Goal: Task Accomplishment & Management: Complete application form

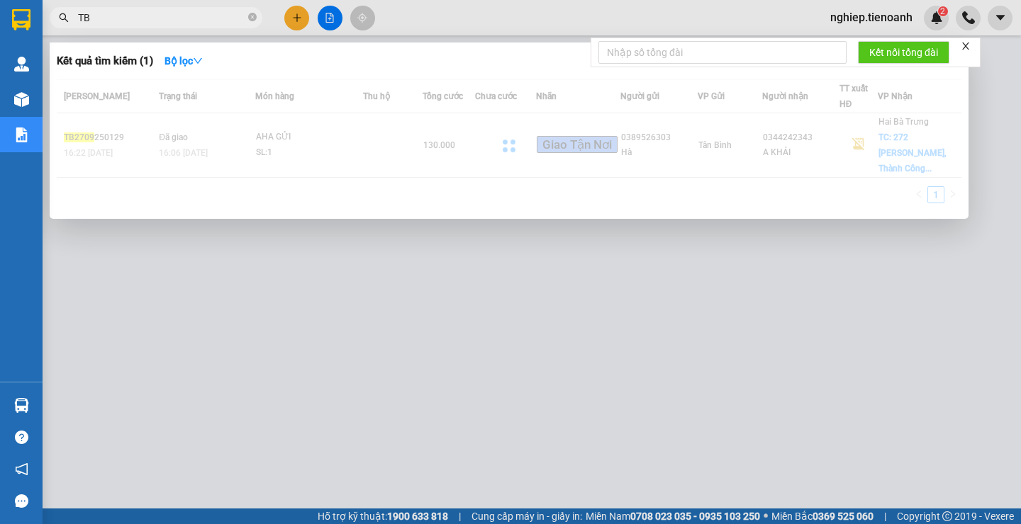
type input "T"
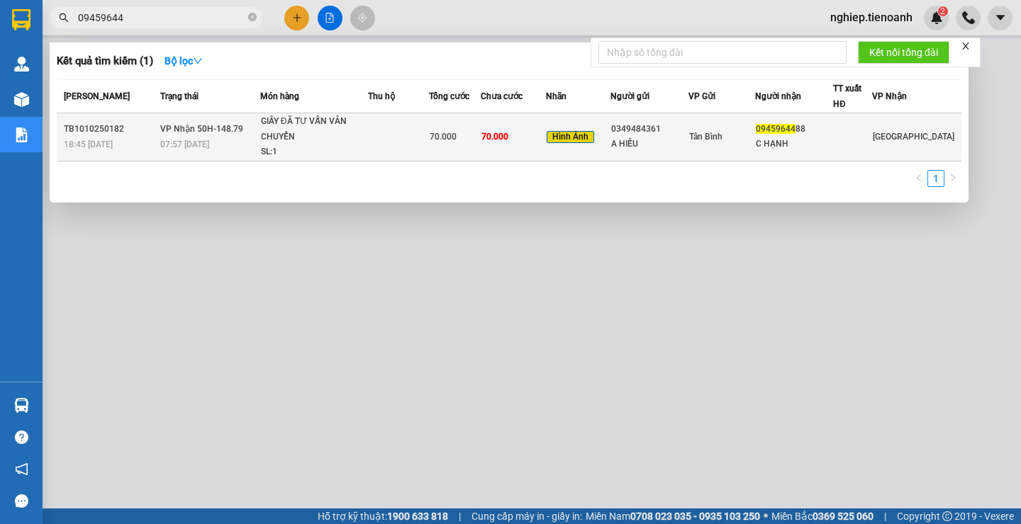
type input "09459644"
click at [398, 145] on td at bounding box center [398, 137] width 61 height 48
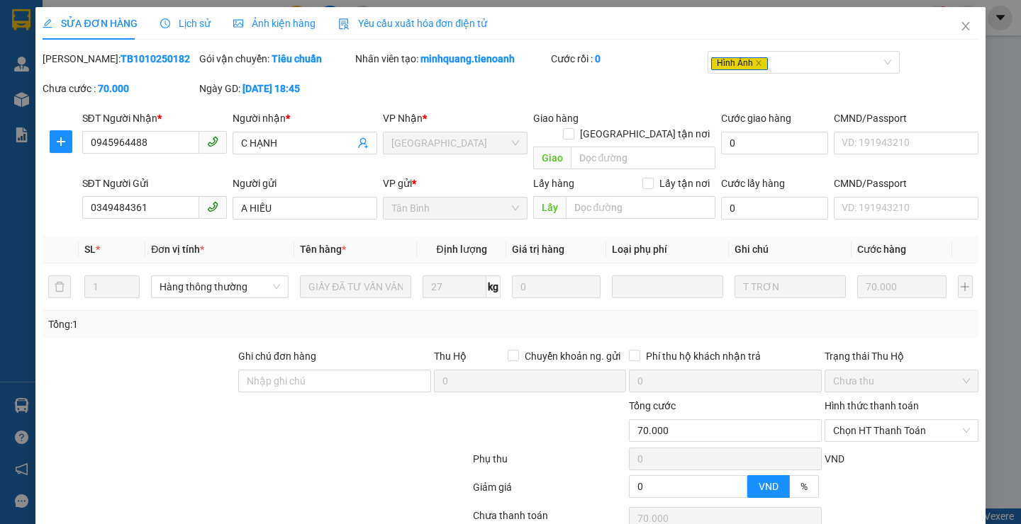
click at [276, 23] on span "Ảnh kiện hàng" at bounding box center [274, 23] width 82 height 11
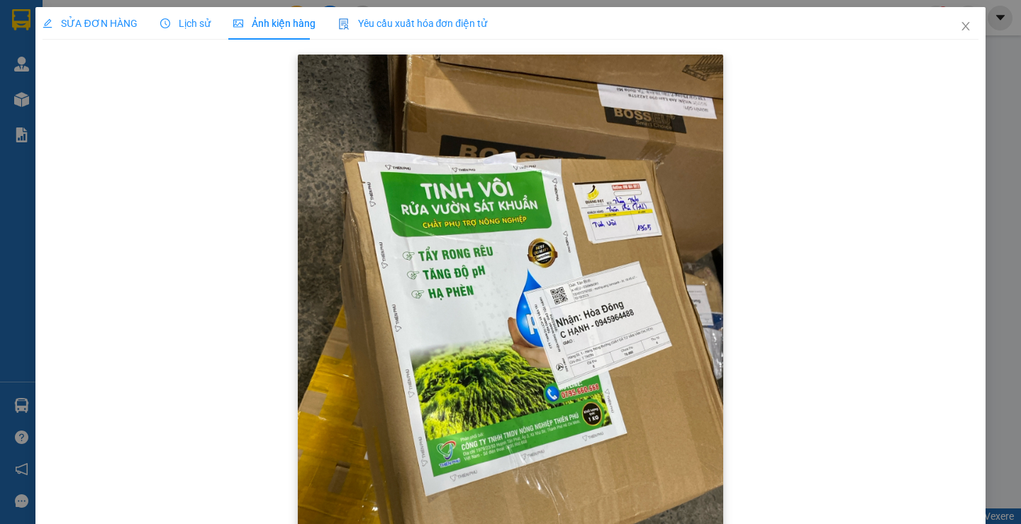
click at [609, 342] on img at bounding box center [510, 338] width 425 height 567
click at [960, 28] on icon "close" at bounding box center [965, 26] width 11 height 11
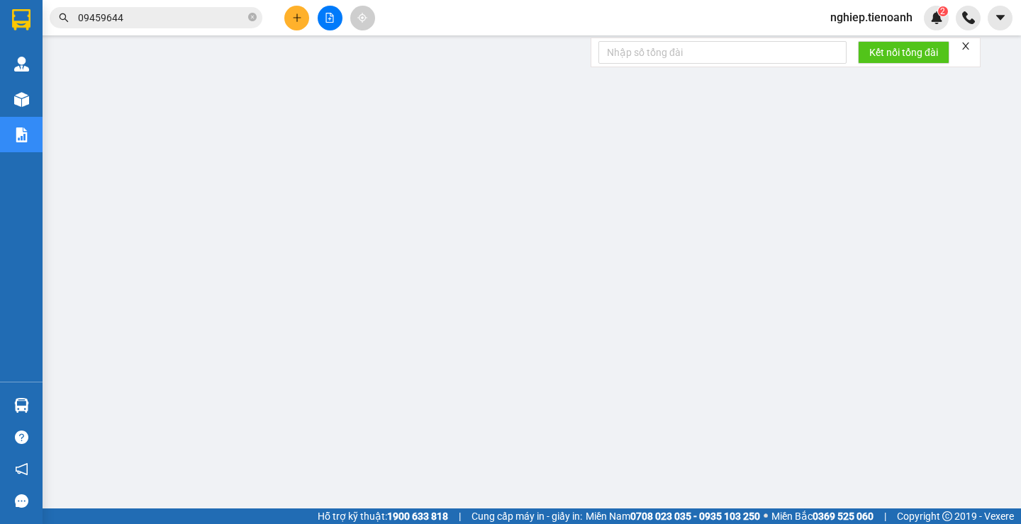
click at [159, 17] on input "09459644" at bounding box center [161, 18] width 167 height 16
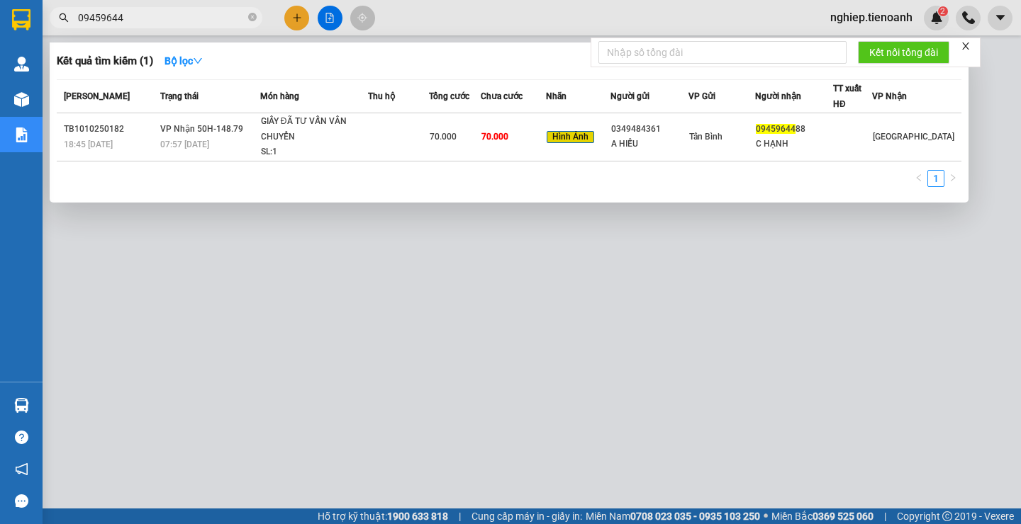
click at [844, 291] on div at bounding box center [510, 262] width 1021 height 524
click at [185, 26] on span "09459644" at bounding box center [156, 17] width 213 height 21
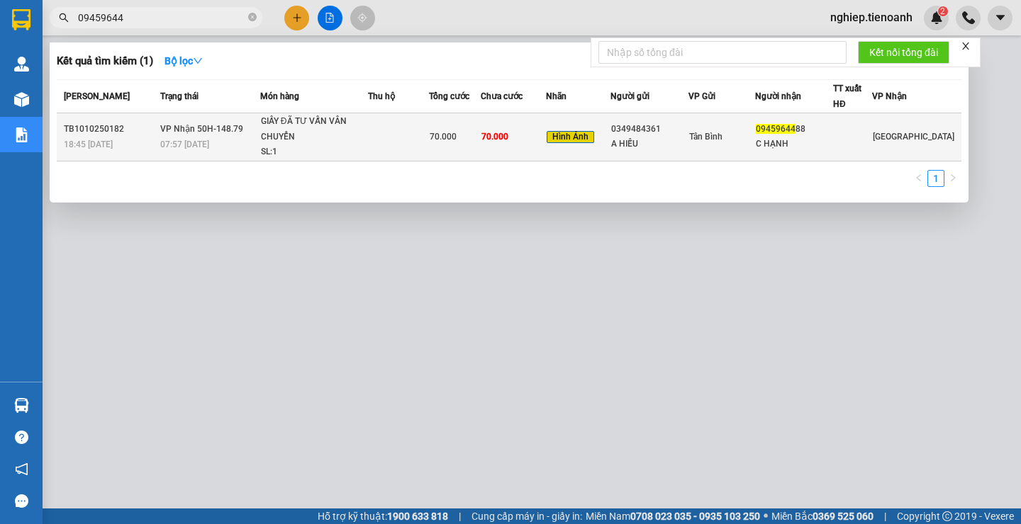
click at [755, 145] on td "Tân Bình" at bounding box center [721, 137] width 67 height 48
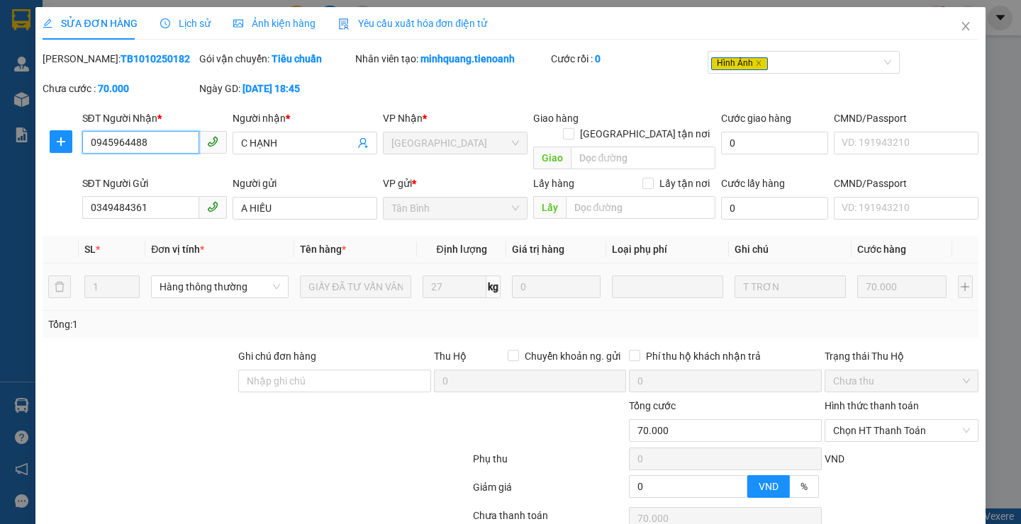
type input "0945964488"
type input "C HẠNH"
type input "0349484361"
type input "A HIẾU"
type input "0"
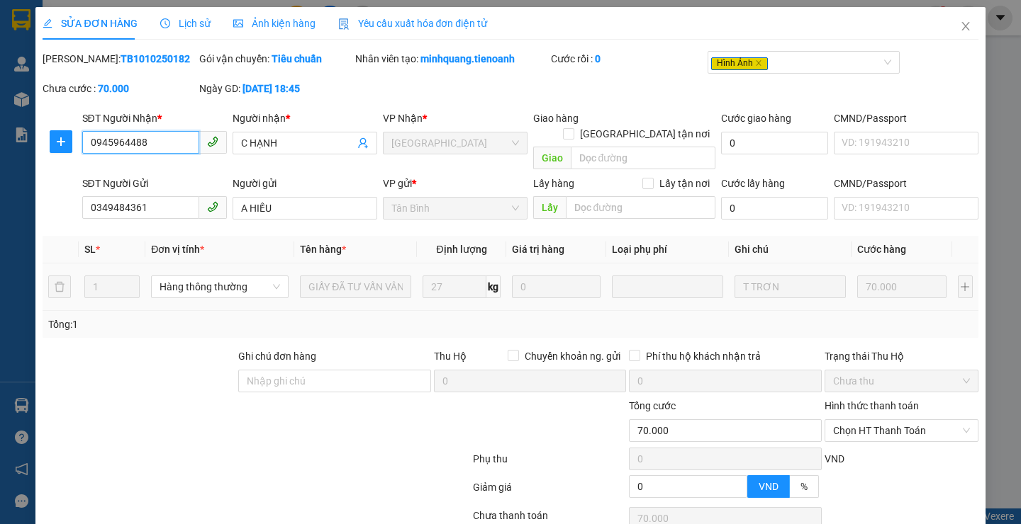
type input "70.000"
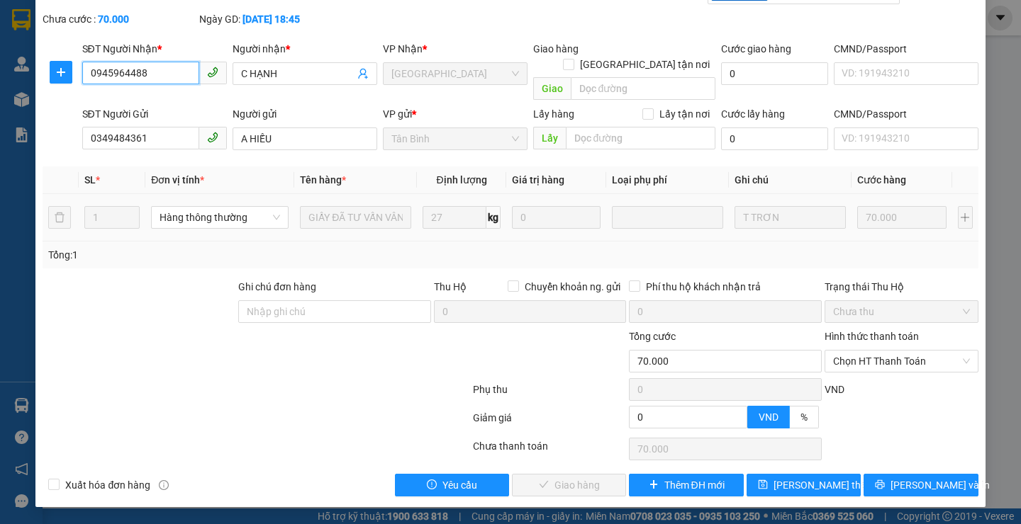
scroll to position [54, 0]
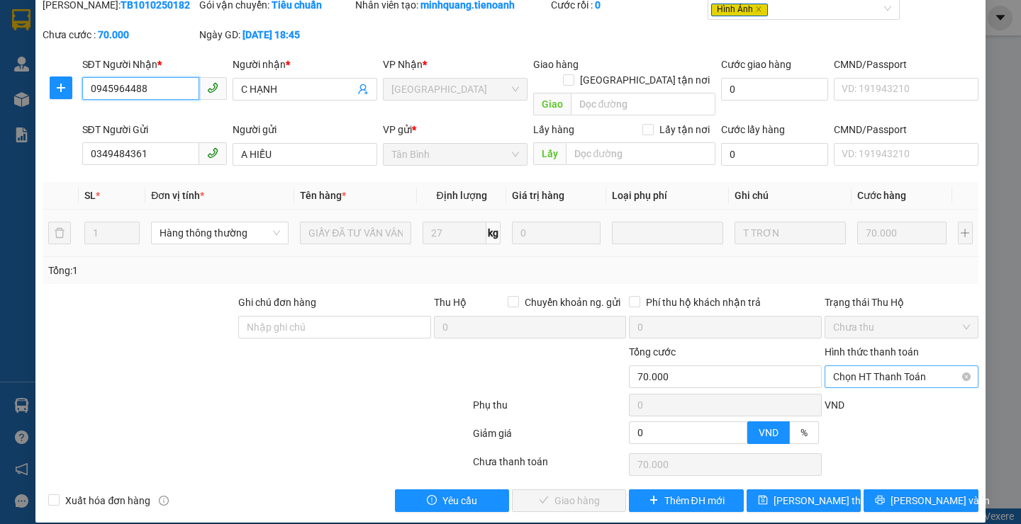
click at [875, 366] on span "Chọn HT Thanh Toán" at bounding box center [901, 376] width 137 height 21
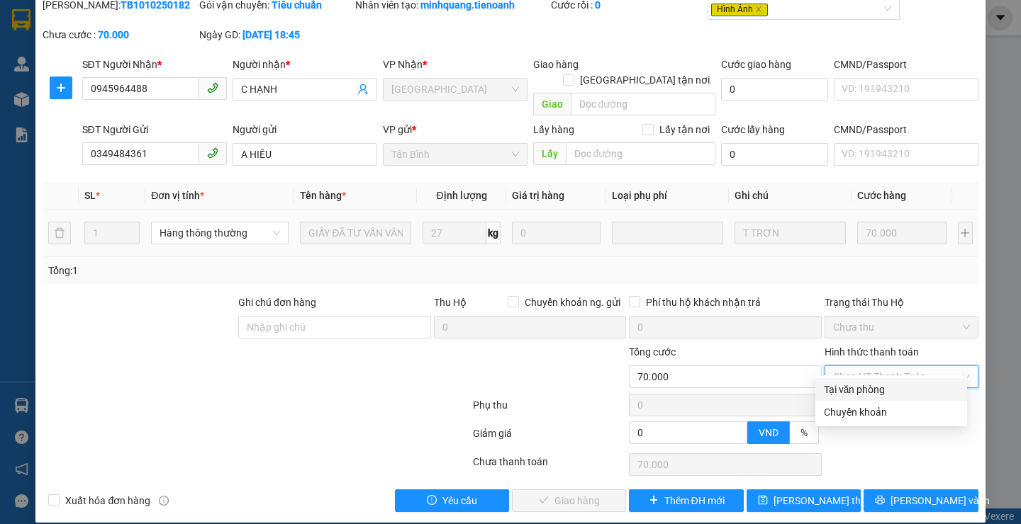
click at [851, 395] on div "Tại văn phòng" at bounding box center [891, 390] width 135 height 16
type input "0"
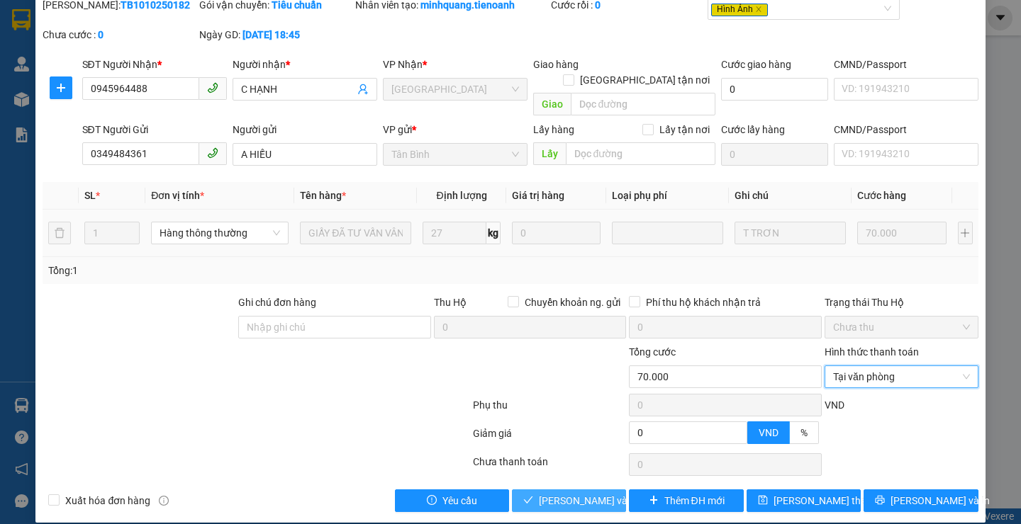
click at [584, 493] on span "[PERSON_NAME] và Giao hàng" at bounding box center [607, 501] width 136 height 16
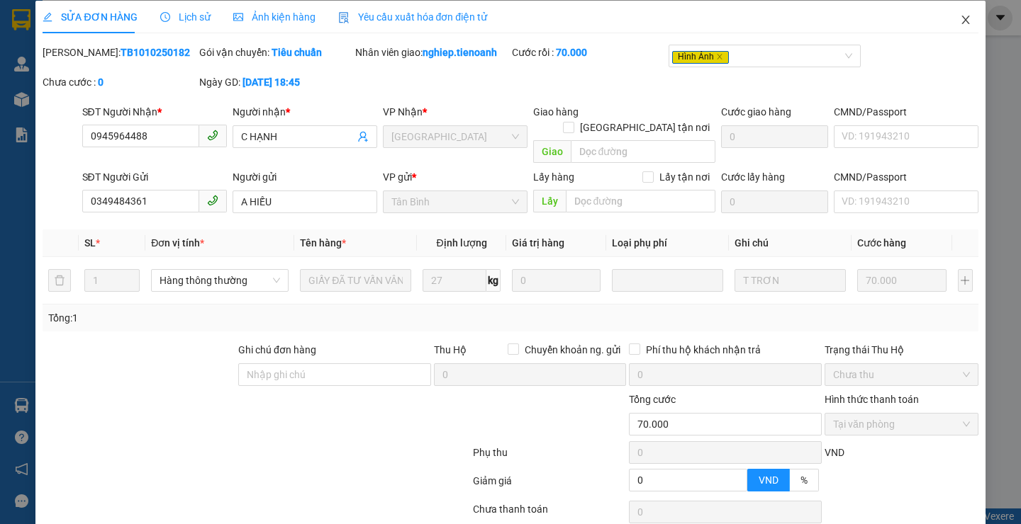
scroll to position [0, 0]
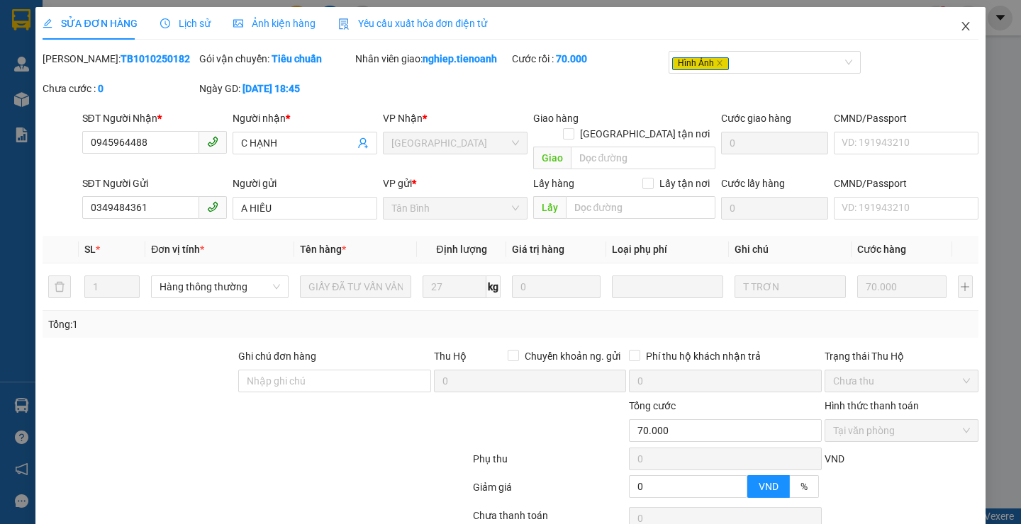
click at [961, 28] on icon "close" at bounding box center [965, 26] width 8 height 9
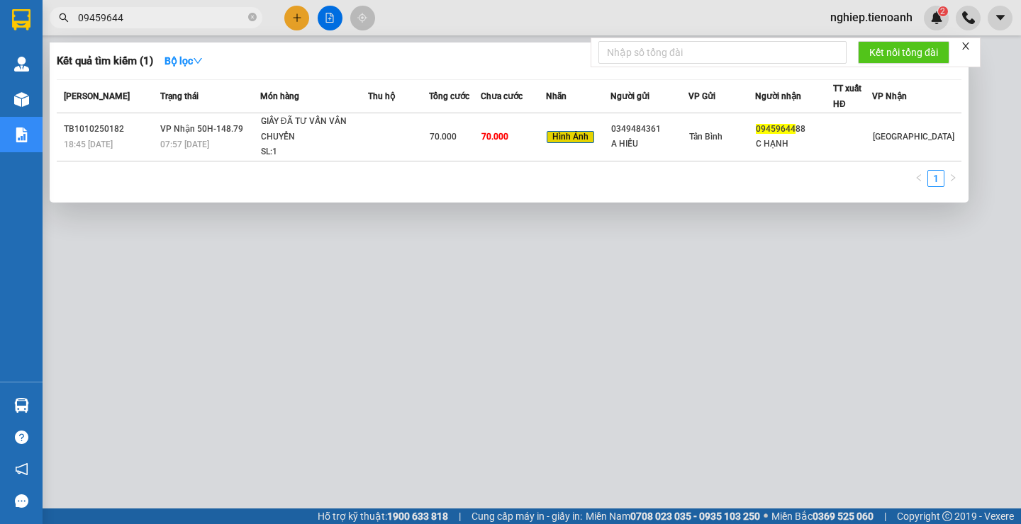
click at [139, 19] on input "09459644" at bounding box center [161, 18] width 167 height 16
type input "0"
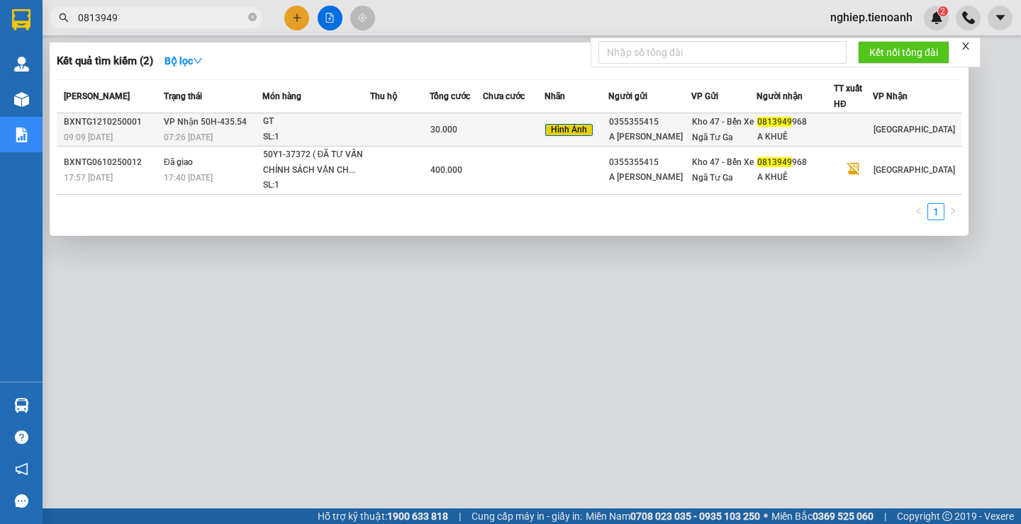
type input "0813949"
click at [507, 140] on td at bounding box center [514, 129] width 62 height 33
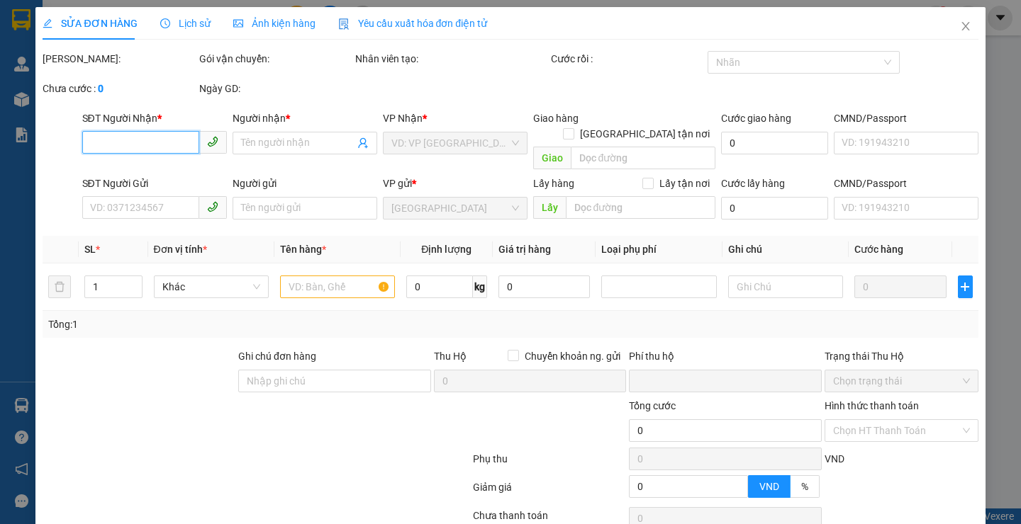
type input "0813949968"
type input "A KHUÊ"
type input "0355355415"
type input "A [PERSON_NAME]"
type input "0"
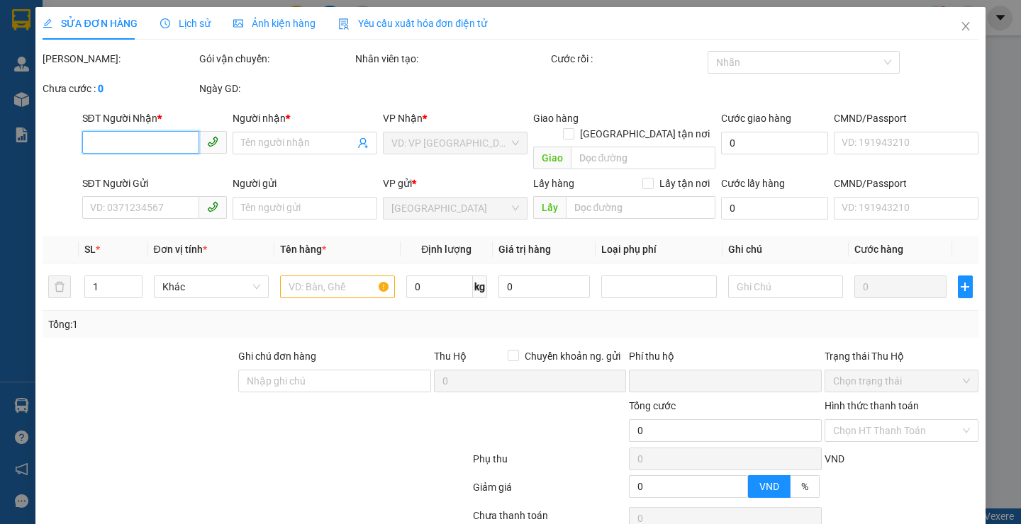
type input "30.000"
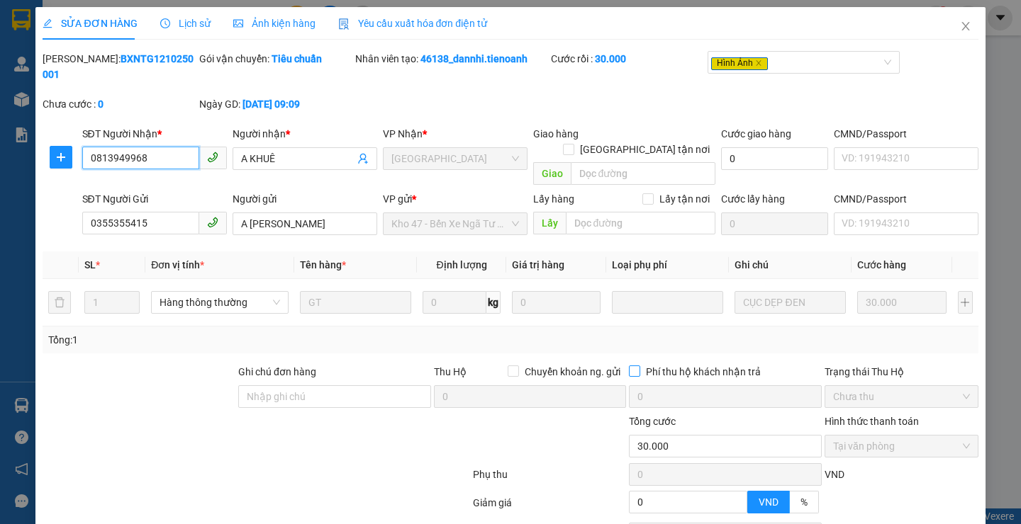
scroll to position [54, 0]
